Goal: Task Accomplishment & Management: Use online tool/utility

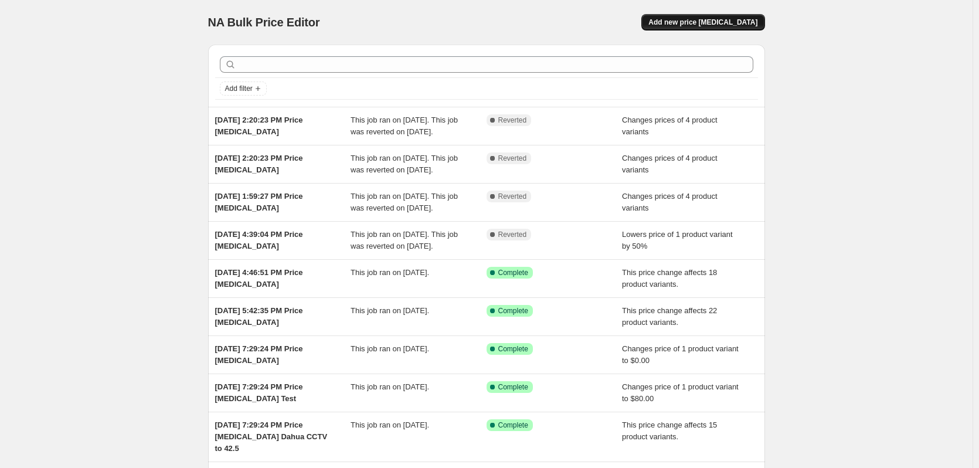
click at [705, 25] on span "Add new price [MEDICAL_DATA]" at bounding box center [702, 22] width 109 height 9
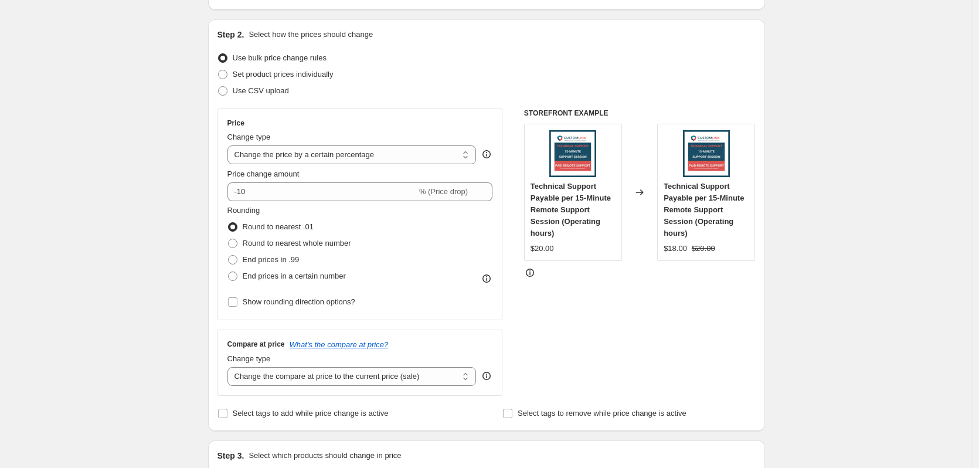
scroll to position [117, 0]
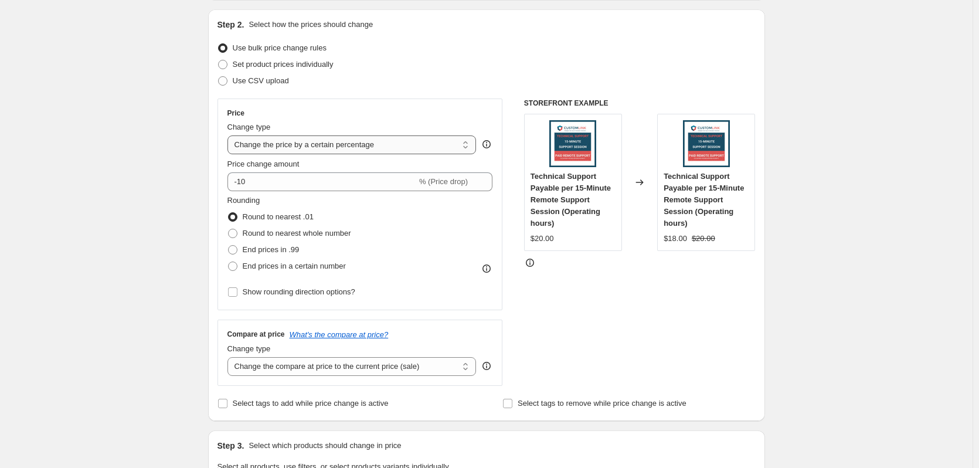
click at [408, 148] on select "Change the price to a certain amount Change the price by a certain amount Chang…" at bounding box center [351, 144] width 249 height 19
click at [387, 364] on select "Change the compare at price to the current price (sale) Change the compare at p…" at bounding box center [351, 366] width 249 height 19
click at [678, 326] on div "STOREFRONT EXAMPLE Technical Support Payable per 15-Minute Remote Support Sessi…" at bounding box center [640, 241] width 232 height 287
click at [385, 147] on select "Change the price to a certain amount Change the price by a certain amount Chang…" at bounding box center [351, 144] width 249 height 19
select select "no_change"
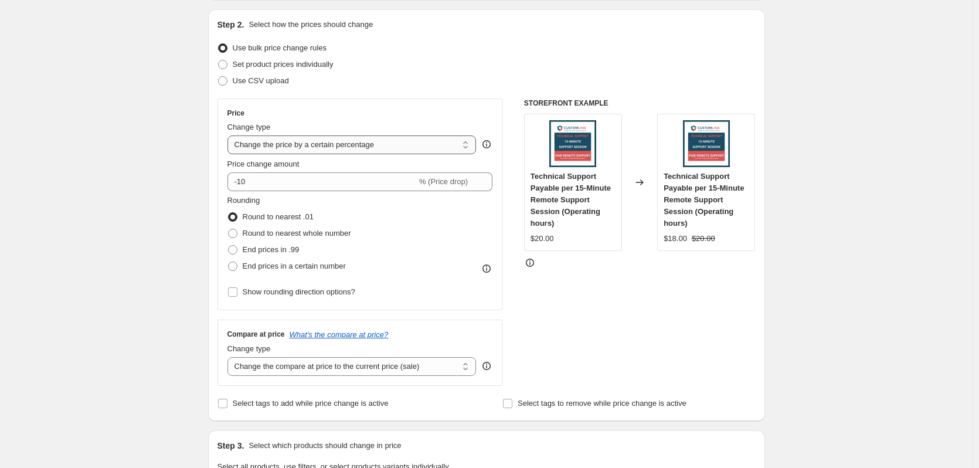
click at [230, 135] on select "Change the price to a certain amount Change the price by a certain amount Chang…" at bounding box center [351, 144] width 249 height 19
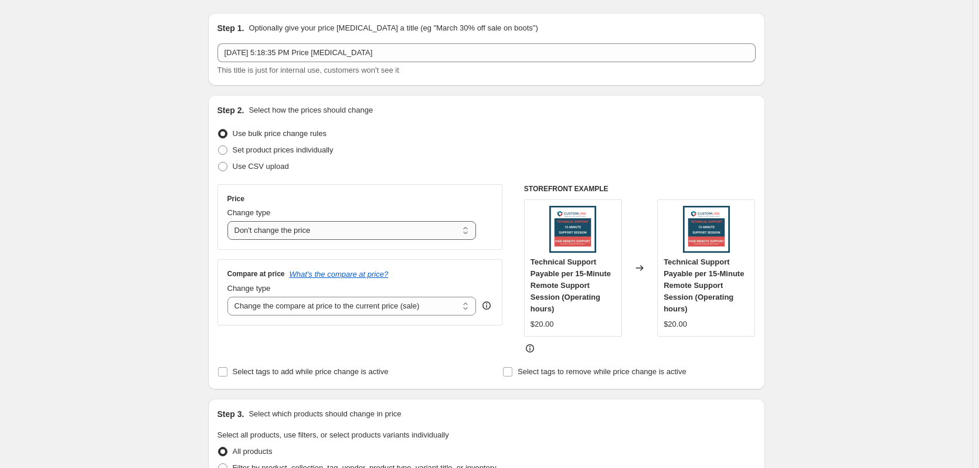
scroll to position [59, 0]
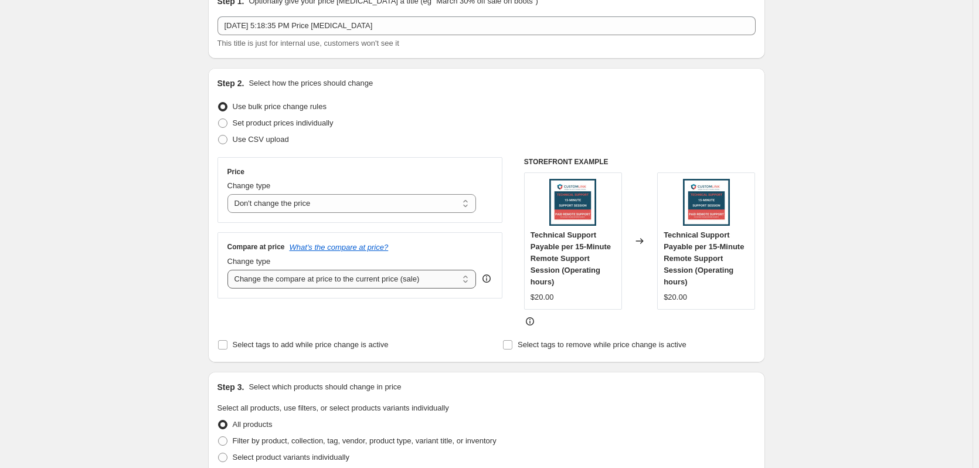
click at [407, 279] on select "Change the compare at price to the current price (sale) Change the compare at p…" at bounding box center [351, 279] width 249 height 19
select select "remove"
click at [230, 270] on select "Change the compare at price to the current price (sale) Change the compare at p…" at bounding box center [351, 279] width 249 height 19
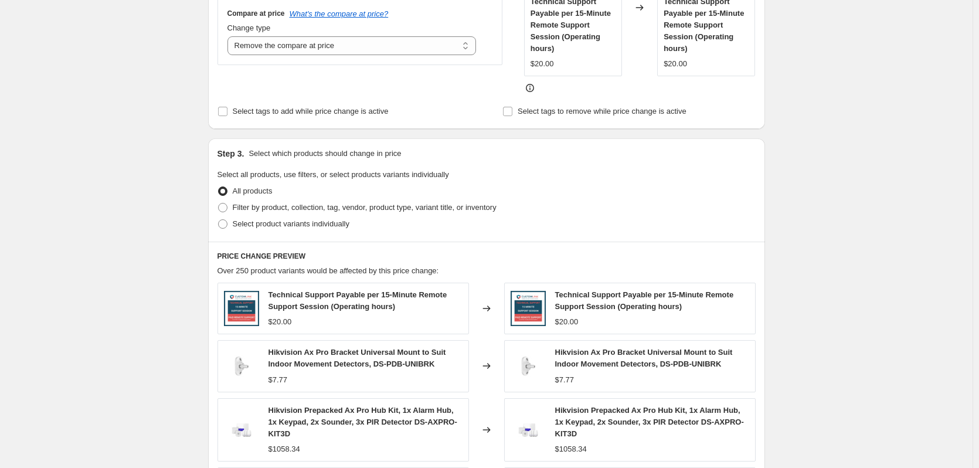
scroll to position [293, 0]
click at [227, 205] on span at bounding box center [222, 206] width 9 height 9
click at [219, 202] on input "Filter by product, collection, tag, vendor, product type, variant title, or inv…" at bounding box center [218, 202] width 1 height 1
radio input "true"
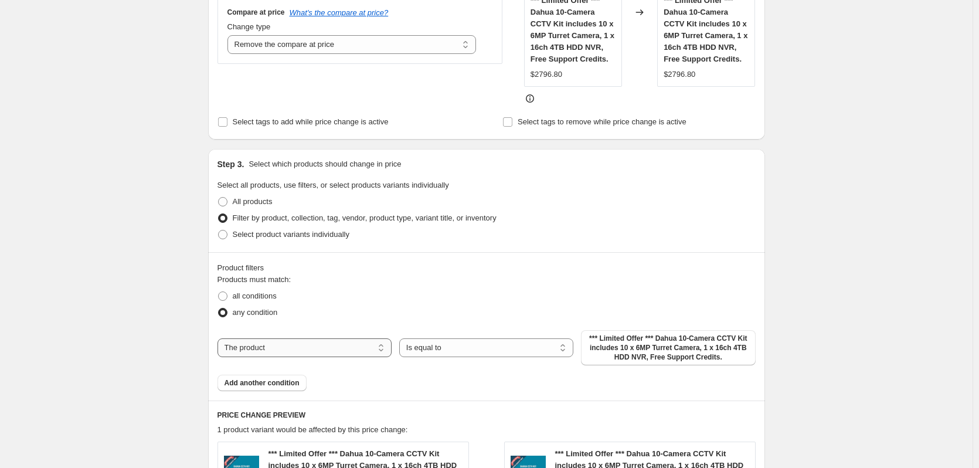
click at [355, 343] on select "The product The product's collection The product's tag The product's vendor The…" at bounding box center [304, 347] width 174 height 19
select select "collection"
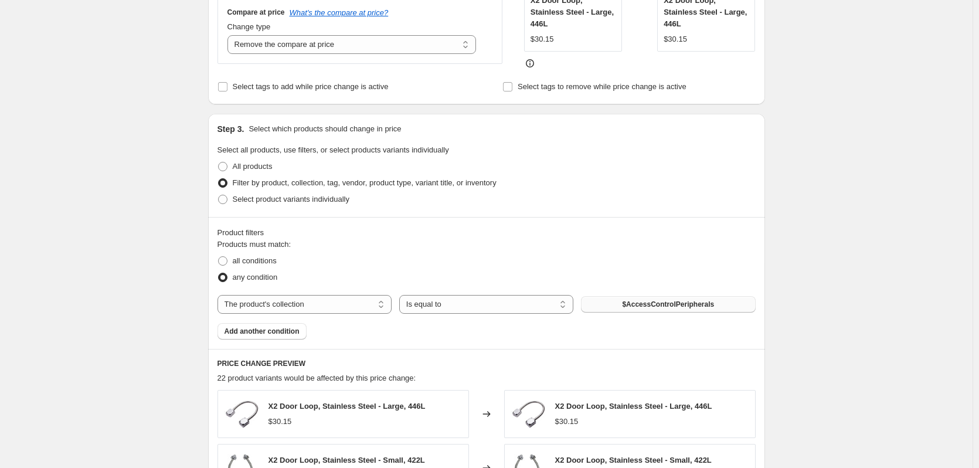
click at [693, 304] on span "$AccessControlPeripherals" at bounding box center [668, 304] width 92 height 9
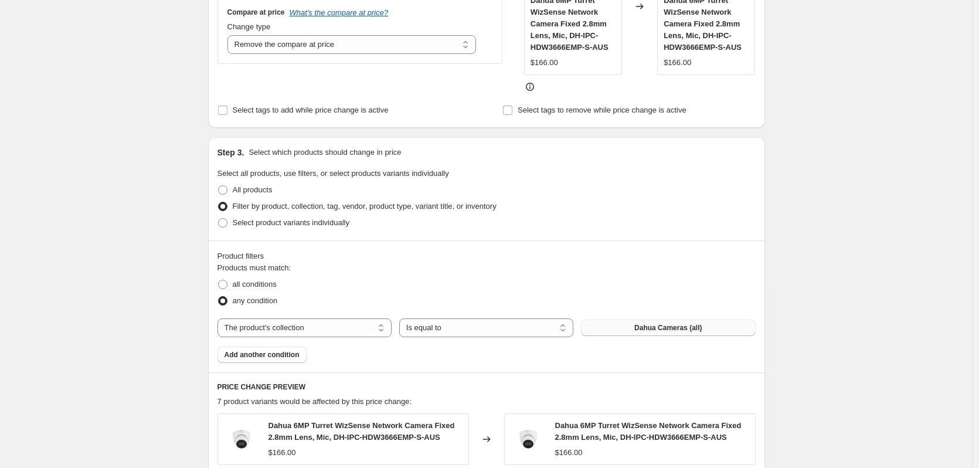
click at [631, 327] on button "Dahua Cameras (all)" at bounding box center [668, 327] width 174 height 16
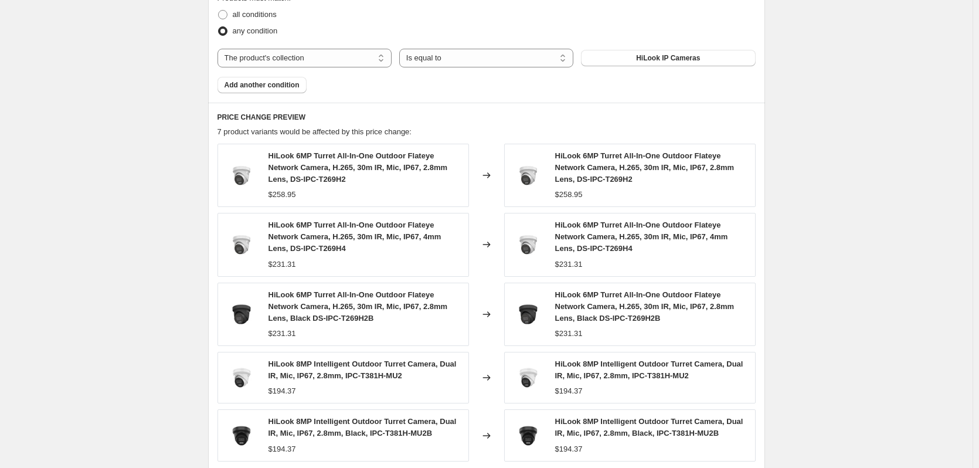
scroll to position [785, 0]
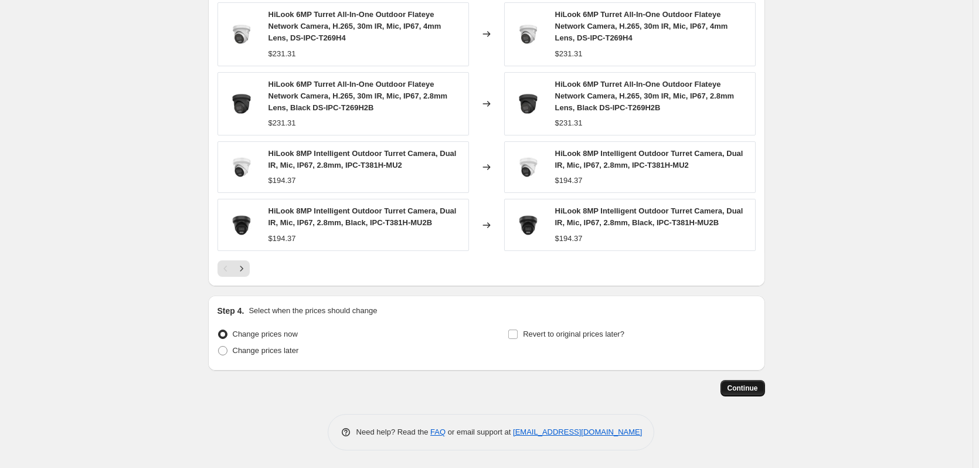
click at [744, 387] on span "Continue" at bounding box center [742, 387] width 30 height 9
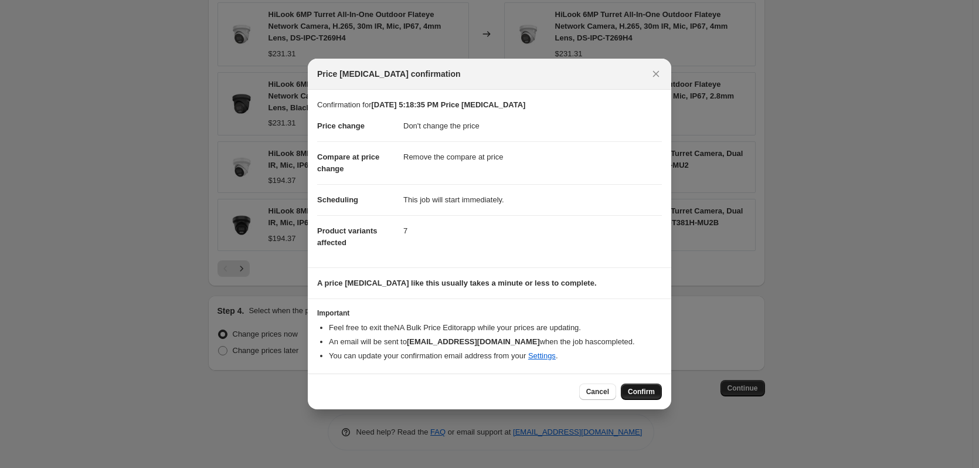
click at [646, 392] on span "Confirm" at bounding box center [641, 391] width 27 height 9
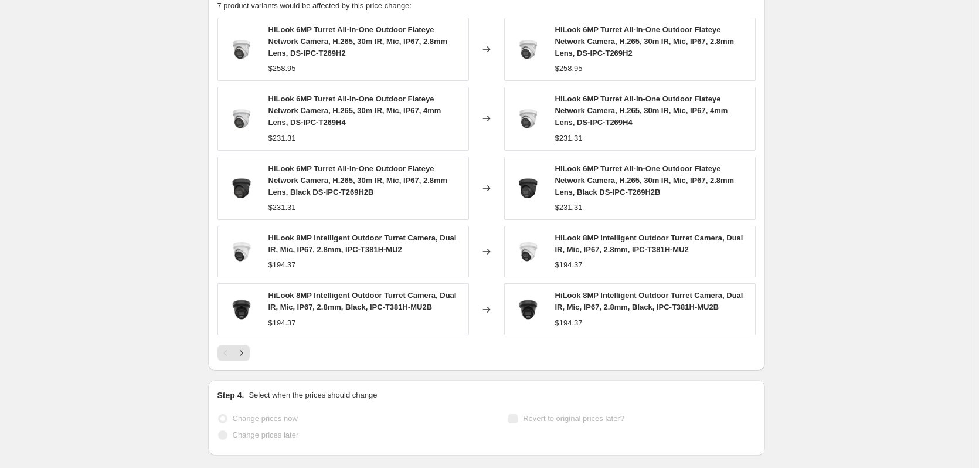
scroll to position [815, 0]
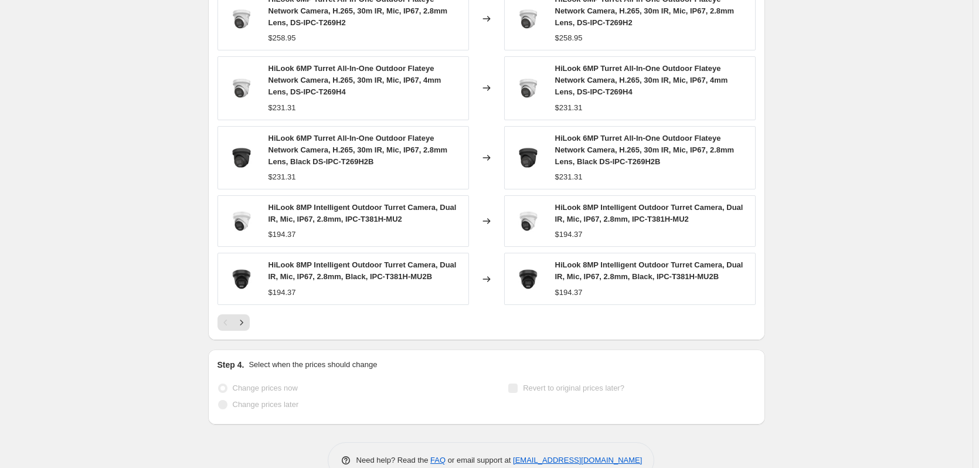
select select "no_change"
select select "remove"
select select "collection"
